Goal: Task Accomplishment & Management: Manage account settings

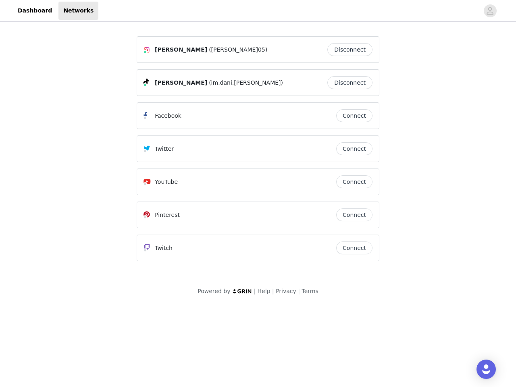
click at [258, 152] on div "Twitter" at bounding box center [239, 149] width 193 height 10
click at [258, 11] on div at bounding box center [288, 11] width 380 height 18
click at [490, 11] on icon "avatar" at bounding box center [490, 10] width 8 height 13
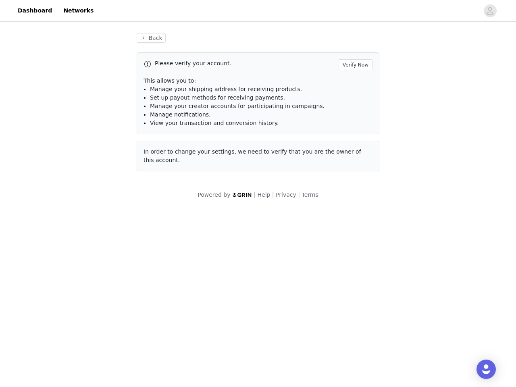
click at [352, 83] on p "This allows you to:" at bounding box center [257, 81] width 229 height 8
click at [354, 116] on li "Manage notifications." at bounding box center [261, 114] width 222 height 8
click at [354, 149] on span "In order to change your settings, we need to verify that you are the owner of t…" at bounding box center [252, 155] width 218 height 15
click at [354, 182] on div "Back Please verify your account. Verify Now This allows you to: Manage your shi…" at bounding box center [258, 106] width 262 height 167
click at [354, 215] on body "Dashboard Networks Back Please verify your account. Verify Now This allows you …" at bounding box center [258, 193] width 516 height 387
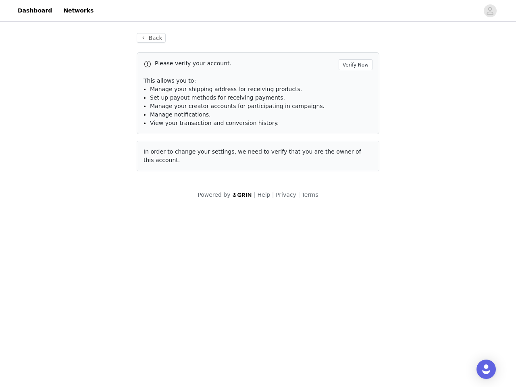
click at [354, 248] on body "Dashboard Networks Back Please verify your account. Verify Now This allows you …" at bounding box center [258, 193] width 516 height 387
